Goal: Browse casually

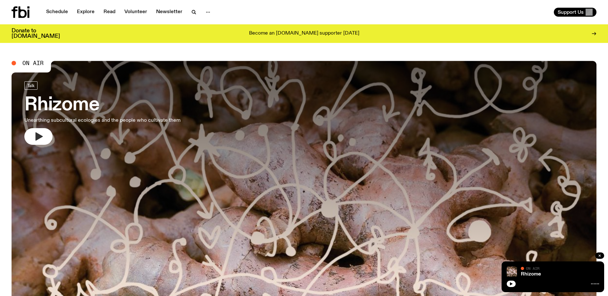
click at [38, 135] on icon "button" at bounding box center [39, 136] width 7 height 8
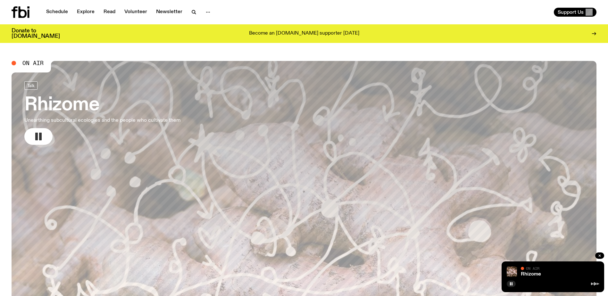
click at [39, 136] on icon "button" at bounding box center [38, 137] width 10 height 10
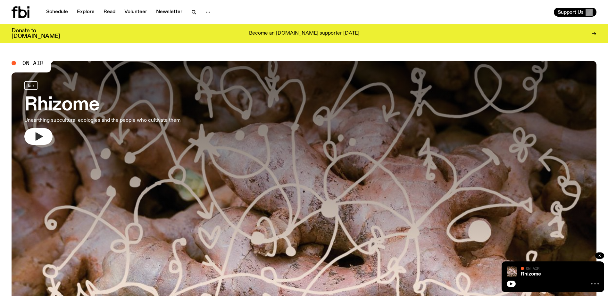
click at [34, 134] on icon "button" at bounding box center [38, 137] width 10 height 10
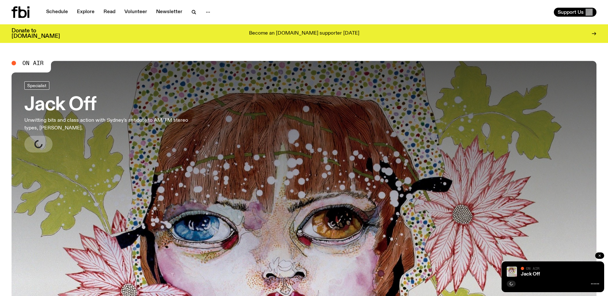
click at [600, 255] on icon "button" at bounding box center [600, 256] width 4 height 4
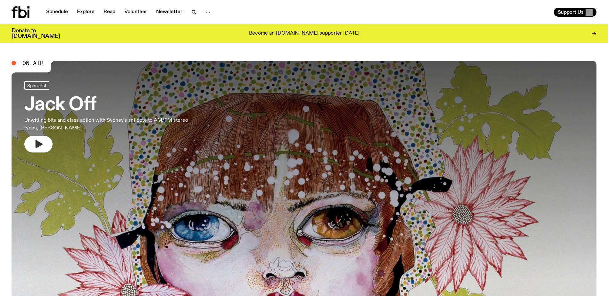
click at [31, 142] on button "button" at bounding box center [38, 144] width 28 height 17
